Goal: Task Accomplishment & Management: Manage account settings

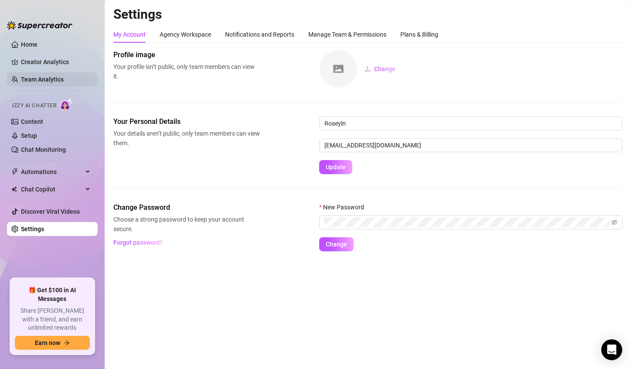
click at [31, 76] on link "Team Analytics" at bounding box center [42, 79] width 43 height 7
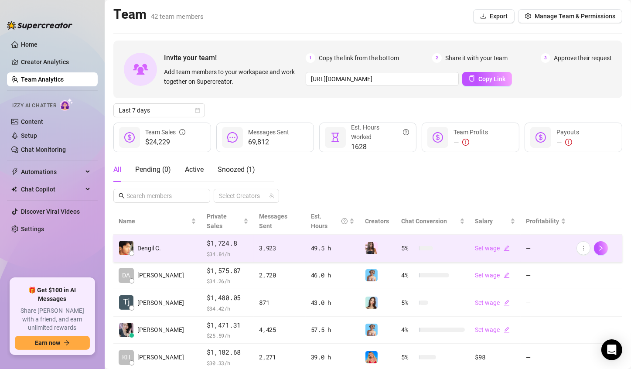
click at [311, 243] on div "49.5 h" at bounding box center [333, 248] width 44 height 10
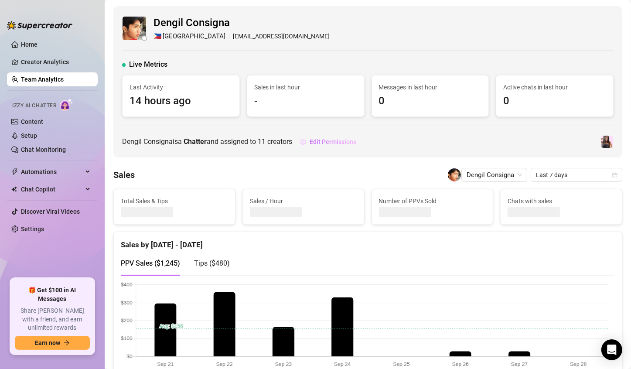
click at [343, 142] on span "Edit Permissions" at bounding box center [333, 141] width 47 height 7
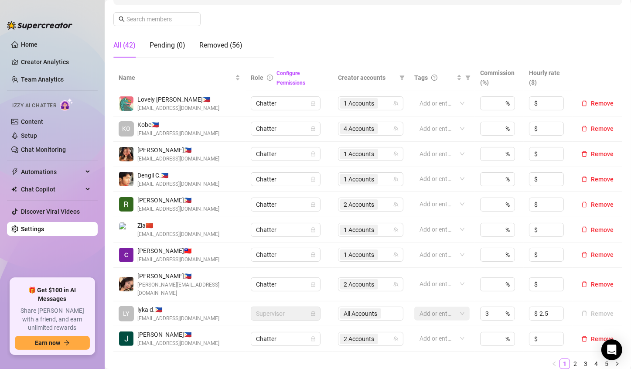
scroll to position [218, 0]
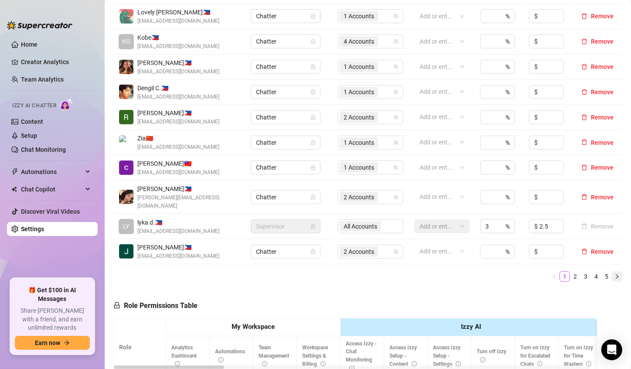
click at [502, 274] on icon "right" at bounding box center [617, 276] width 5 height 5
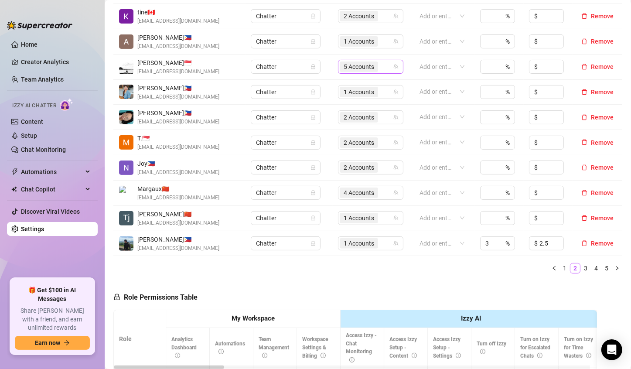
click at [348, 68] on span "5 Accounts" at bounding box center [359, 67] width 31 height 10
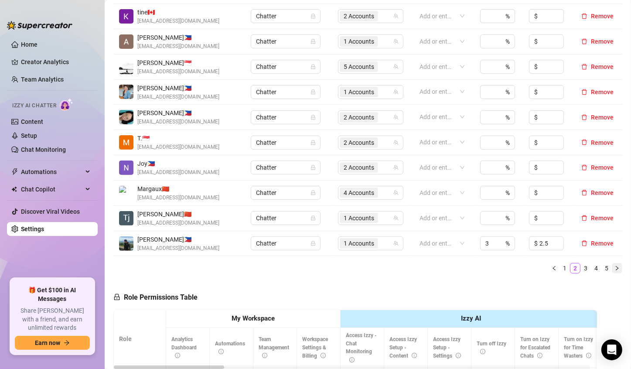
click at [502, 271] on button "button" at bounding box center [617, 268] width 10 height 10
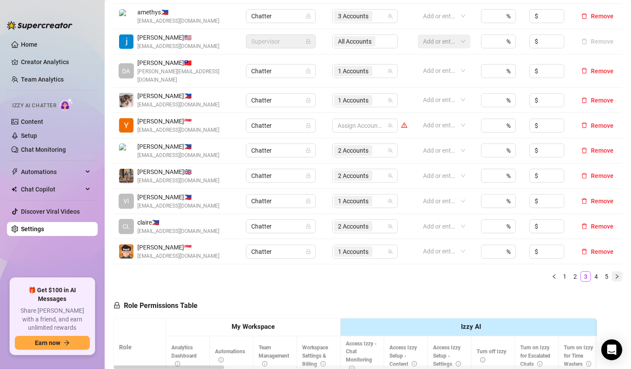
click at [502, 271] on button "button" at bounding box center [617, 276] width 10 height 10
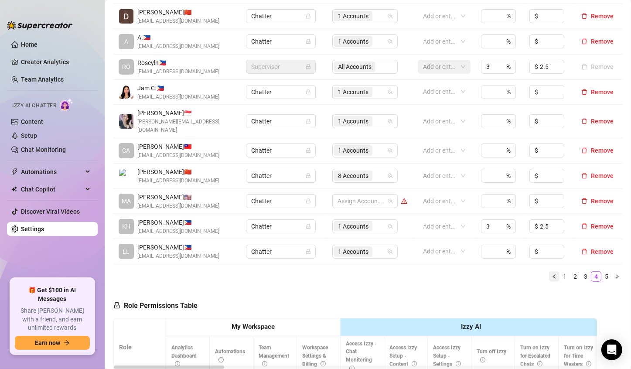
click at [502, 271] on button "button" at bounding box center [554, 276] width 10 height 10
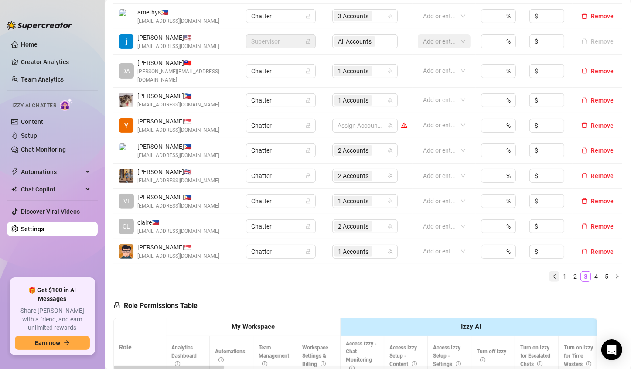
click at [502, 271] on button "button" at bounding box center [554, 276] width 10 height 10
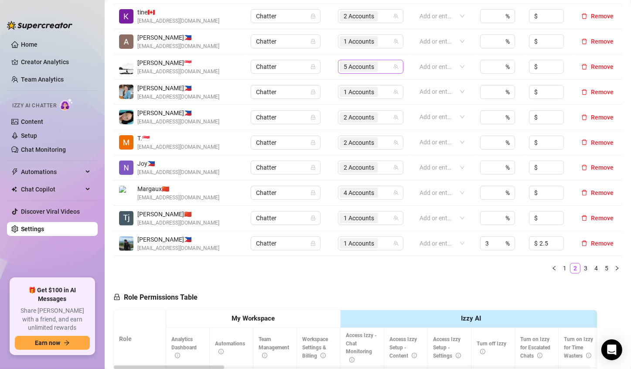
click at [361, 67] on span "5 Accounts" at bounding box center [359, 67] width 31 height 10
